Goal: Information Seeking & Learning: Learn about a topic

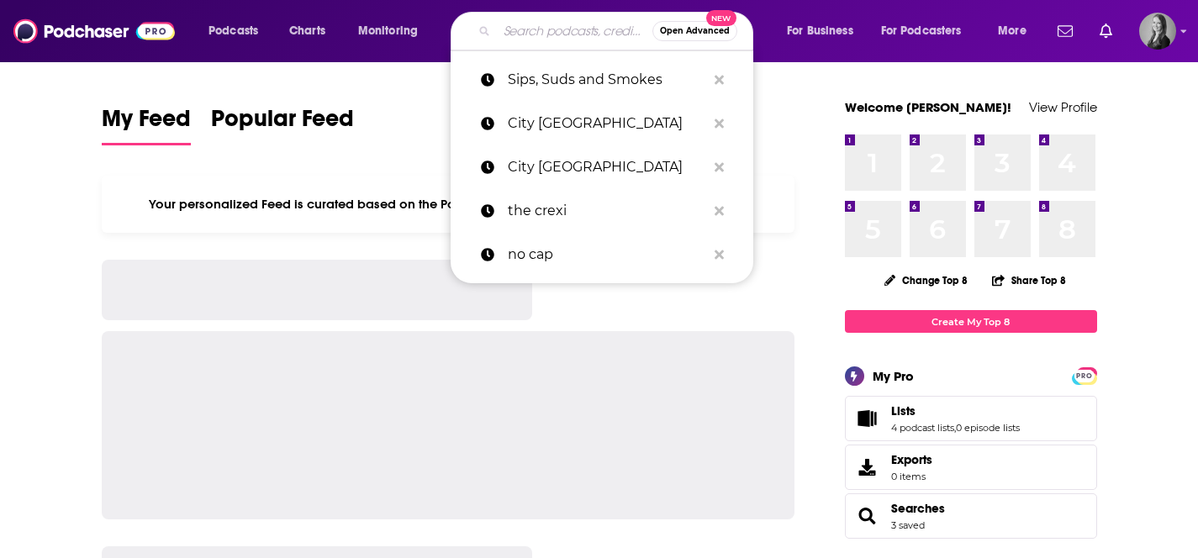
click at [515, 34] on input "Search podcasts, credits, & more..." at bounding box center [575, 31] width 156 height 27
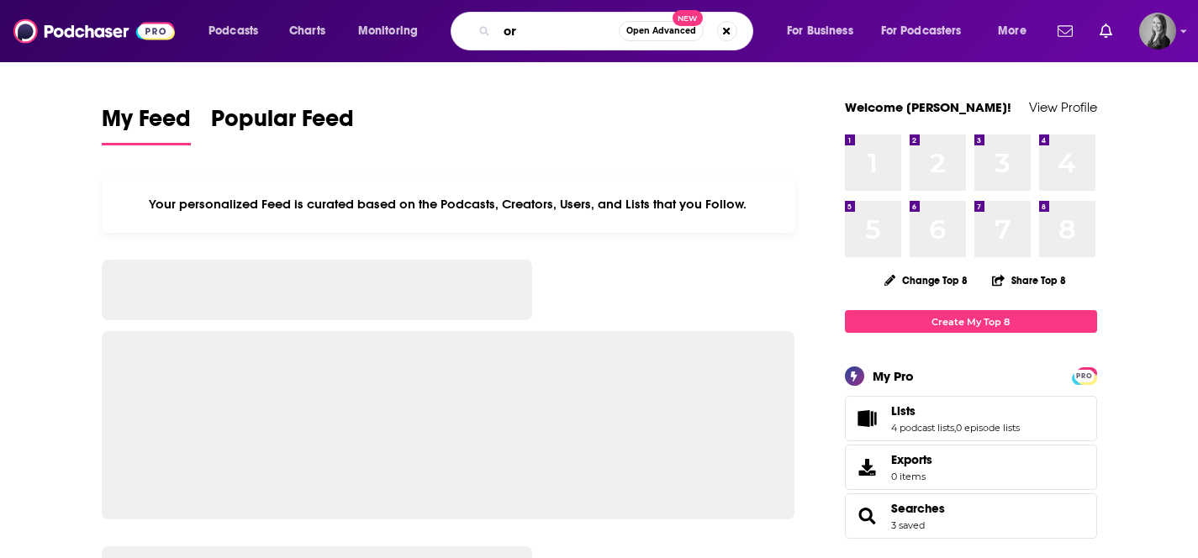
type input "o"
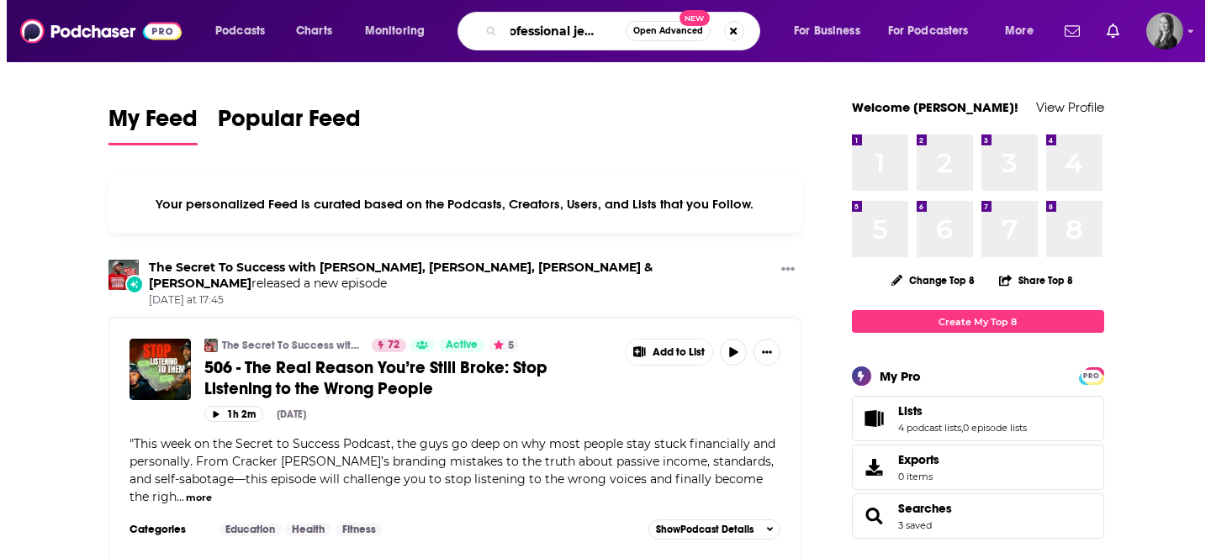
scroll to position [0, 23]
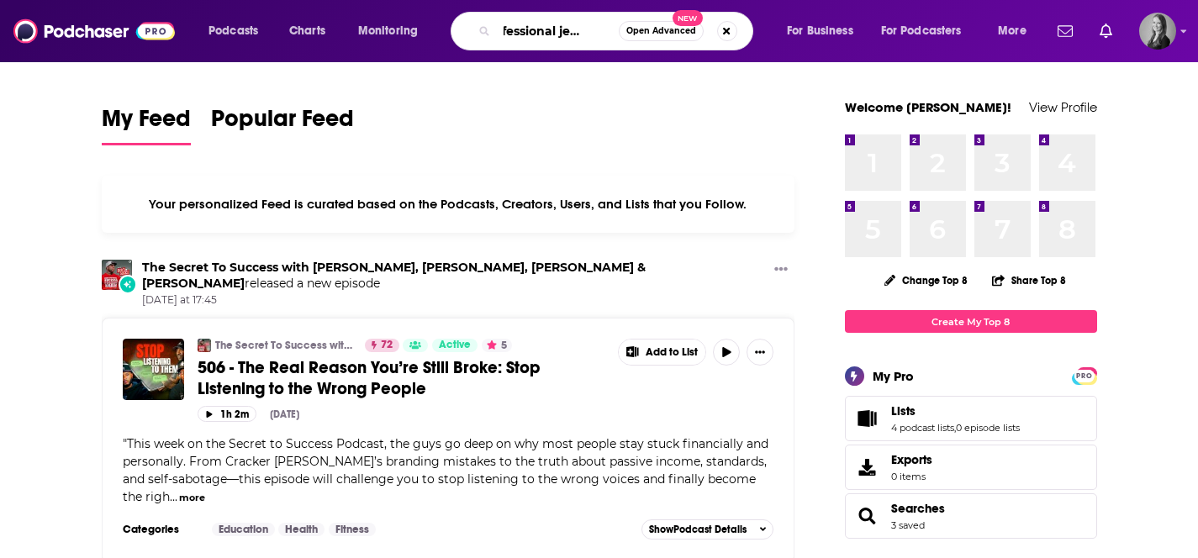
type input "professional jealousy"
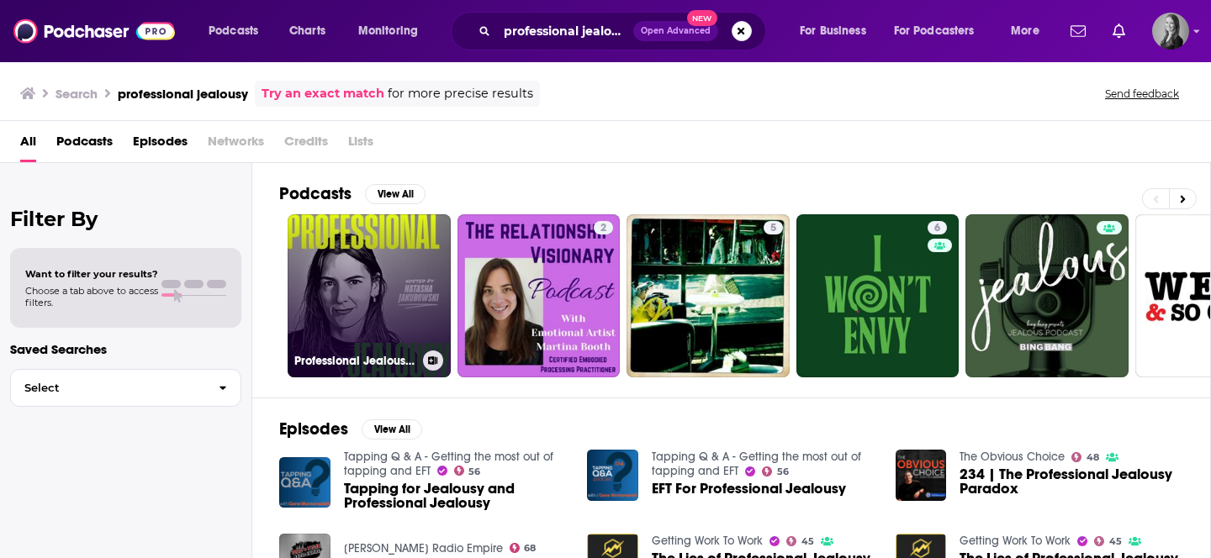
click at [338, 278] on link "Professional Jealousy Podcast" at bounding box center [369, 295] width 163 height 163
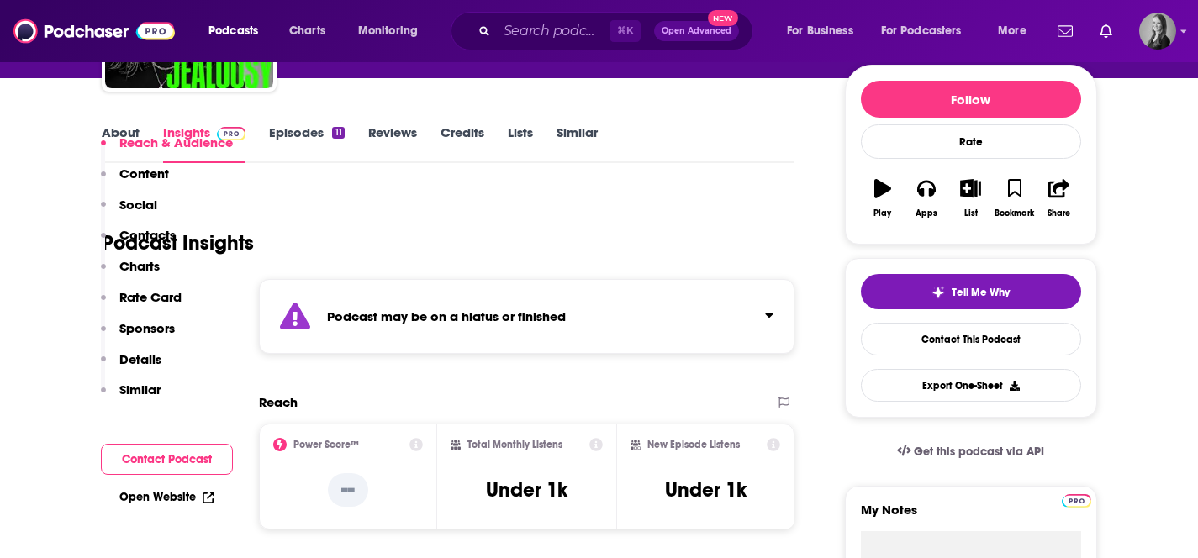
scroll to position [312, 0]
